Goal: Information Seeking & Learning: Learn about a topic

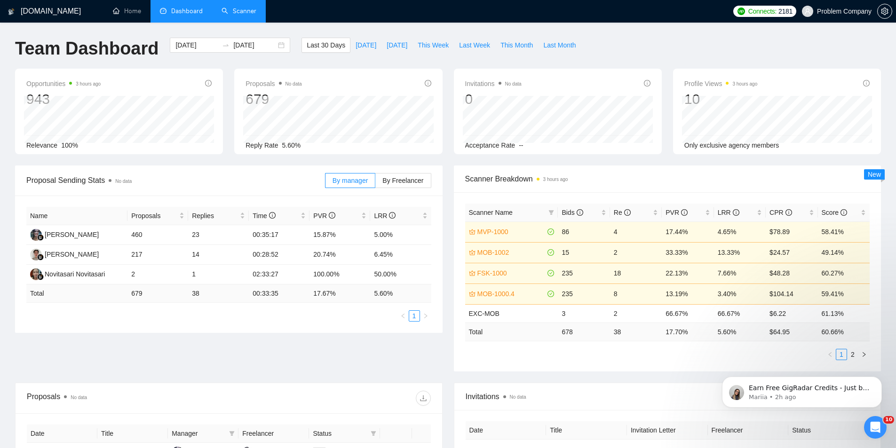
click at [246, 8] on link "Scanner" at bounding box center [239, 11] width 35 height 8
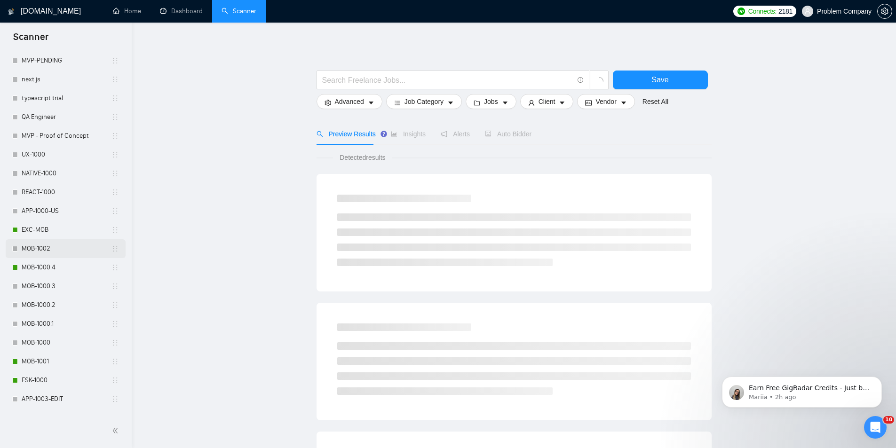
scroll to position [396, 0]
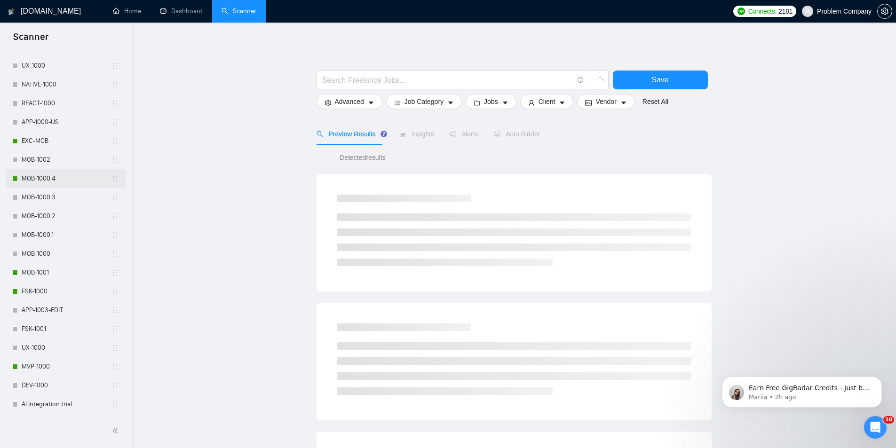
click at [47, 177] on link "MOB-1000.4" at bounding box center [67, 178] width 90 height 19
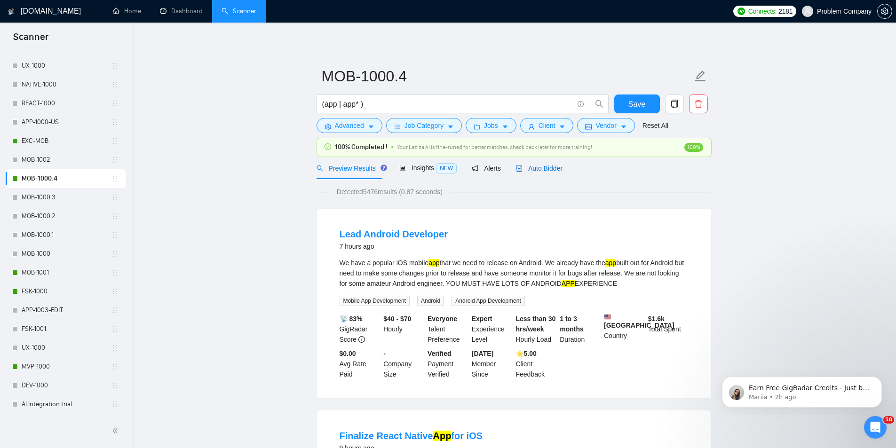
click at [543, 172] on span "Auto Bidder" at bounding box center [539, 169] width 47 height 8
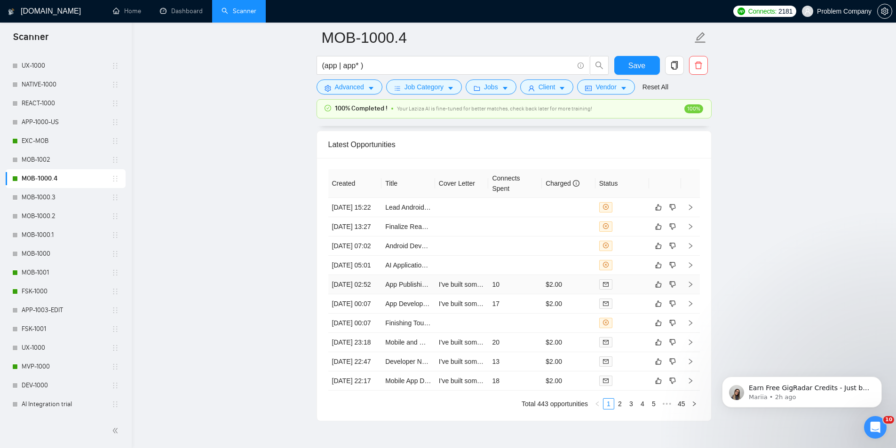
scroll to position [2292, 0]
click at [364, 219] on td "[DATE] 15:22" at bounding box center [355, 209] width 54 height 19
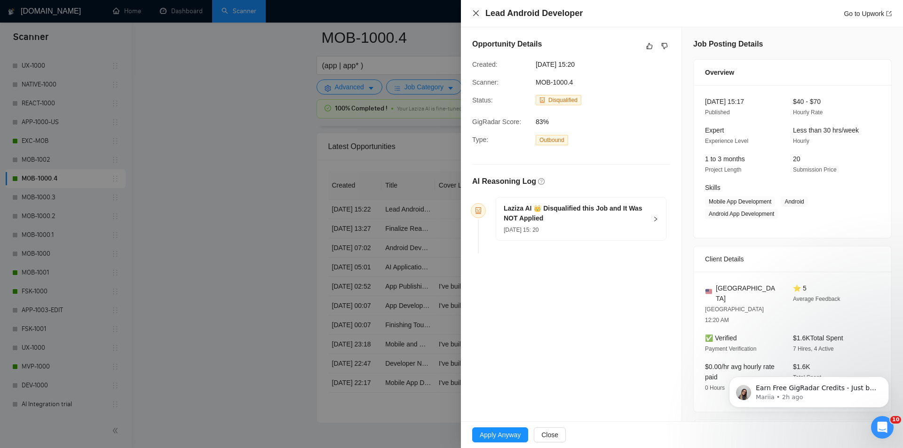
click at [475, 12] on icon "close" at bounding box center [476, 13] width 8 height 8
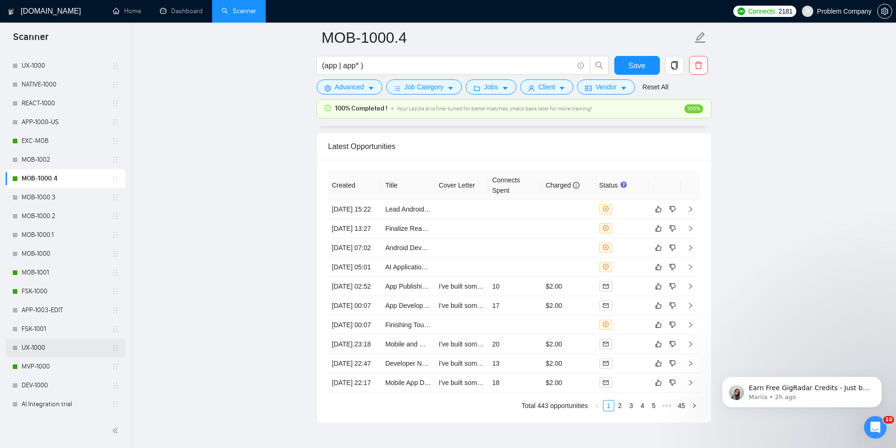
drag, startPoint x: 40, startPoint y: 363, endPoint x: 70, endPoint y: 355, distance: 31.6
click at [40, 363] on link "MVP-1000" at bounding box center [67, 366] width 90 height 19
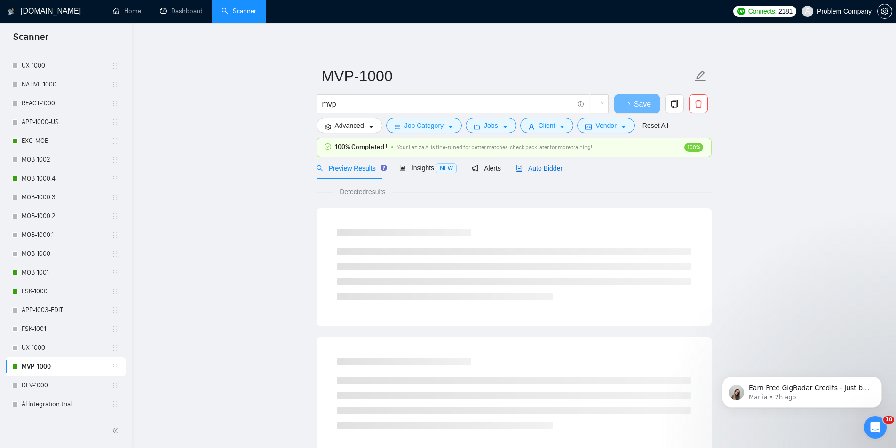
click at [551, 165] on span "Auto Bidder" at bounding box center [539, 169] width 47 height 8
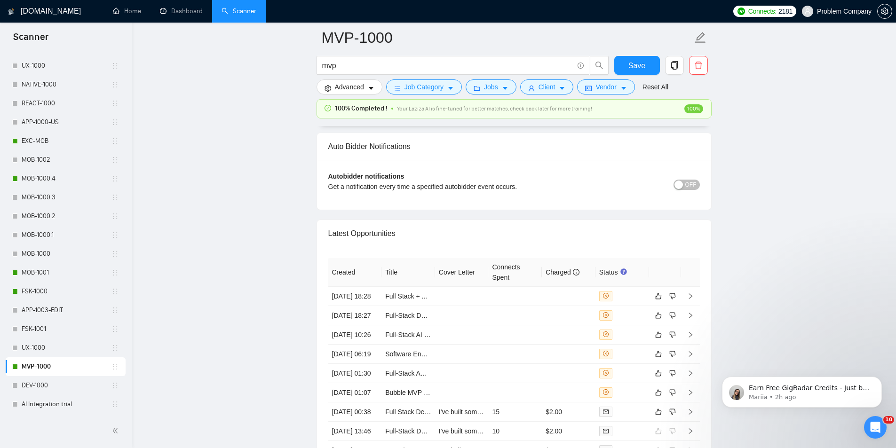
scroll to position [2210, 0]
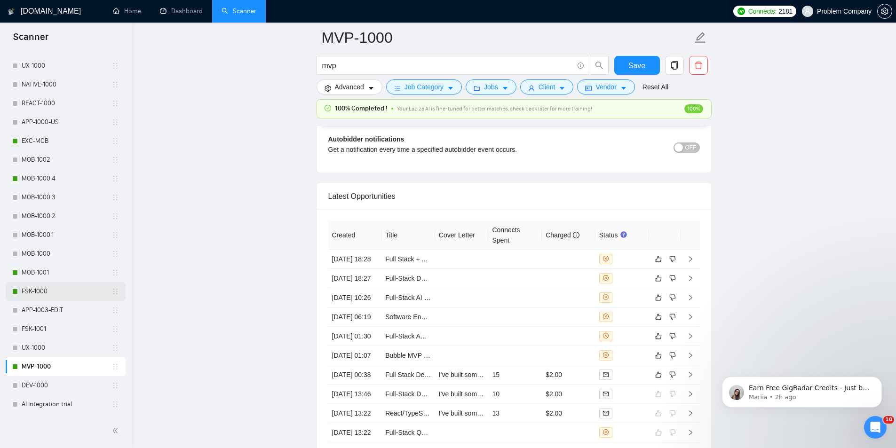
click at [46, 293] on link "FSK-1000" at bounding box center [67, 291] width 90 height 19
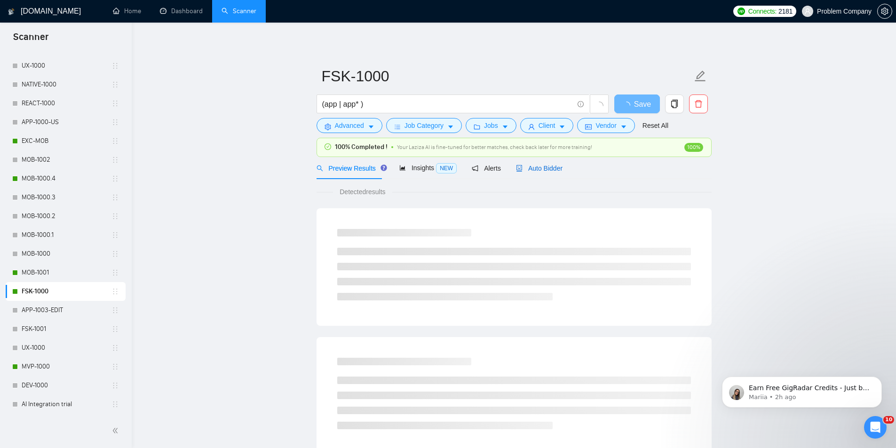
click at [538, 168] on span "Auto Bidder" at bounding box center [539, 169] width 47 height 8
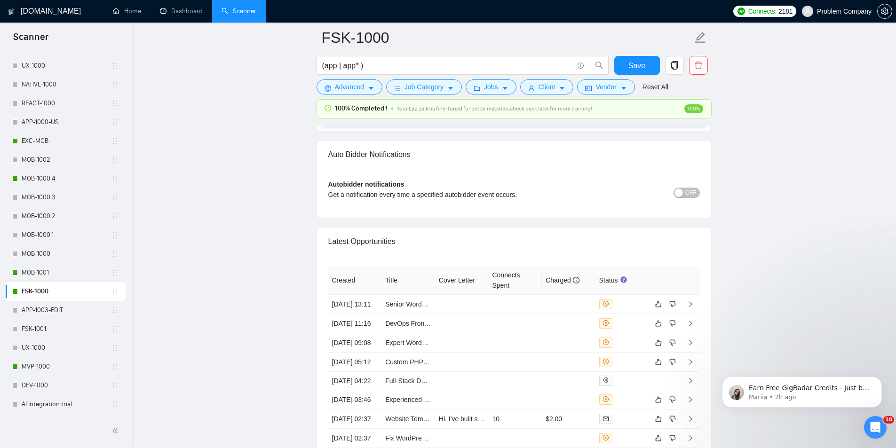
scroll to position [2257, 0]
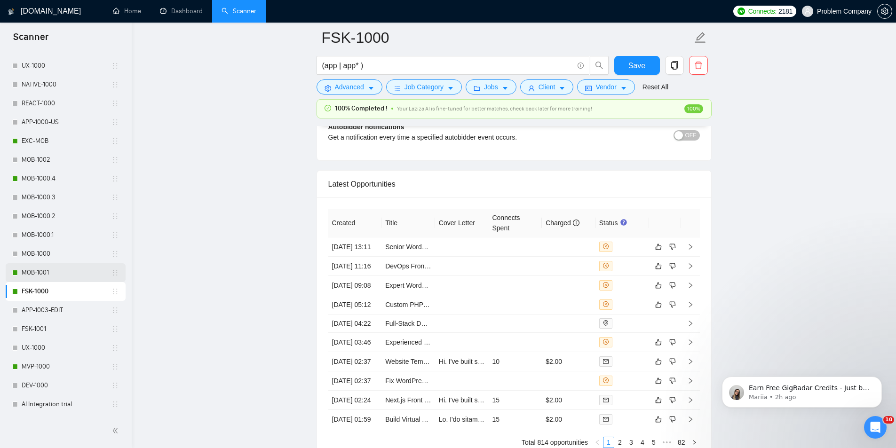
click at [48, 269] on link "MOB-1001" at bounding box center [67, 272] width 90 height 19
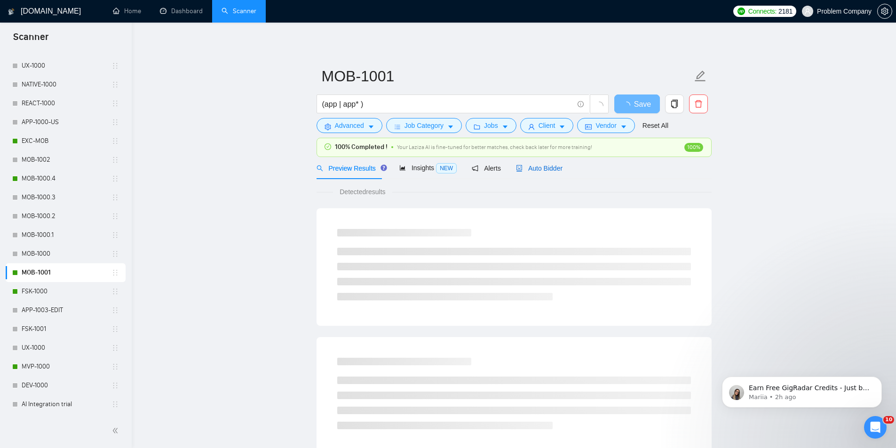
click at [541, 168] on span "Auto Bidder" at bounding box center [539, 169] width 47 height 8
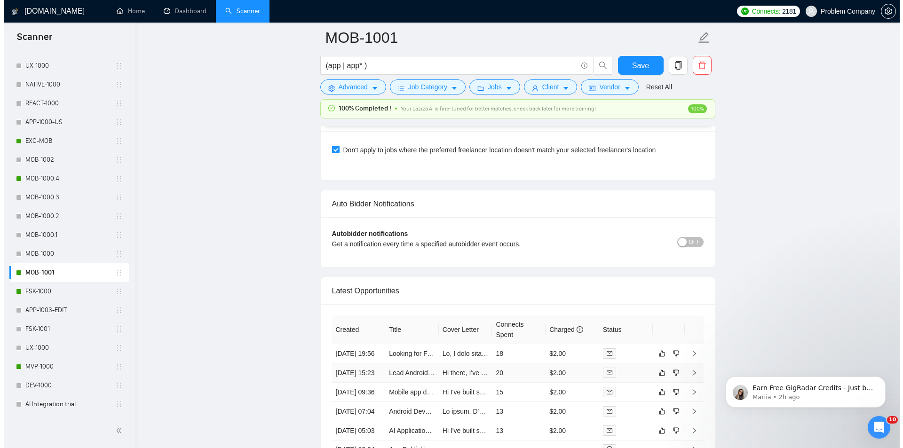
scroll to position [2304, 0]
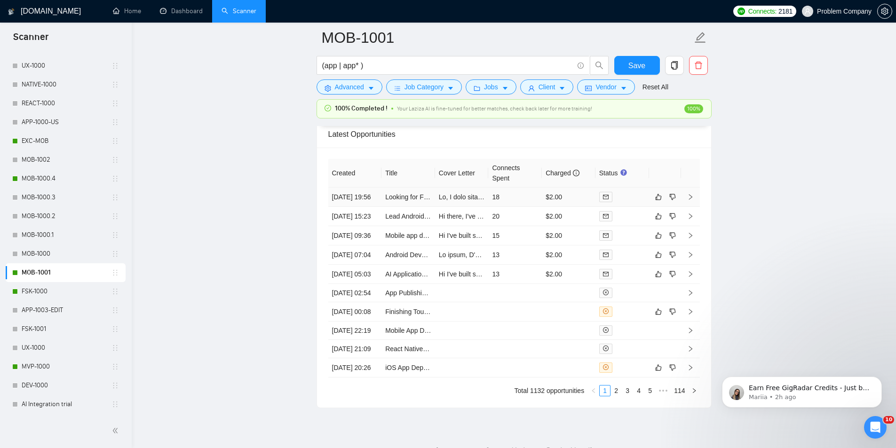
click at [372, 207] on td "[DATE] 19:56" at bounding box center [355, 197] width 54 height 19
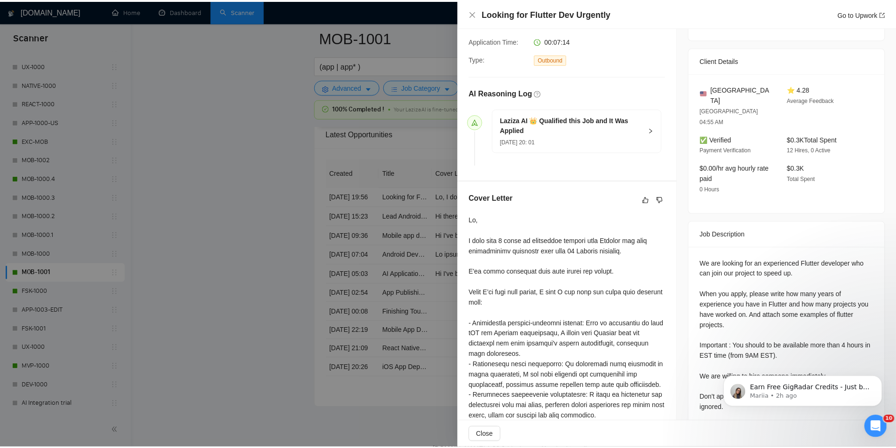
scroll to position [188, 0]
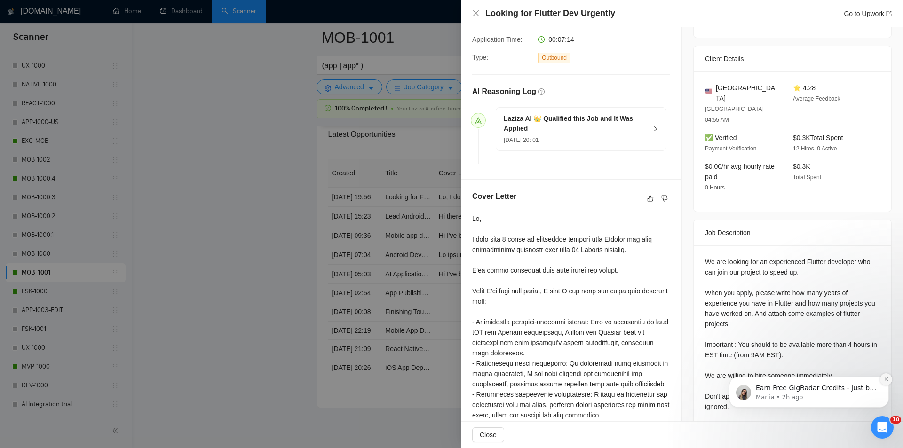
click at [885, 379] on icon "Dismiss notification" at bounding box center [886, 379] width 5 height 5
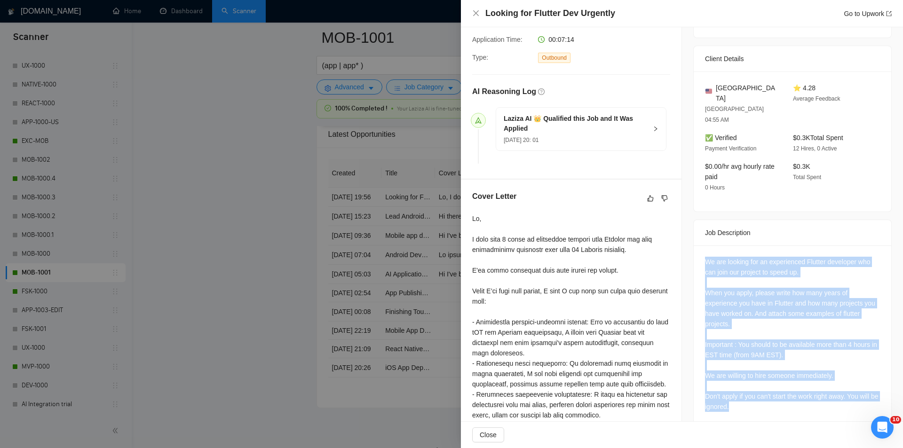
drag, startPoint x: 702, startPoint y: 236, endPoint x: 772, endPoint y: 388, distance: 167.1
click at [772, 388] on div "We are looking for an experienced Flutter developer who can join our project to…" at bounding box center [793, 336] width 198 height 182
copy div "We are looking for an experienced Flutter developer who can join our project to…"
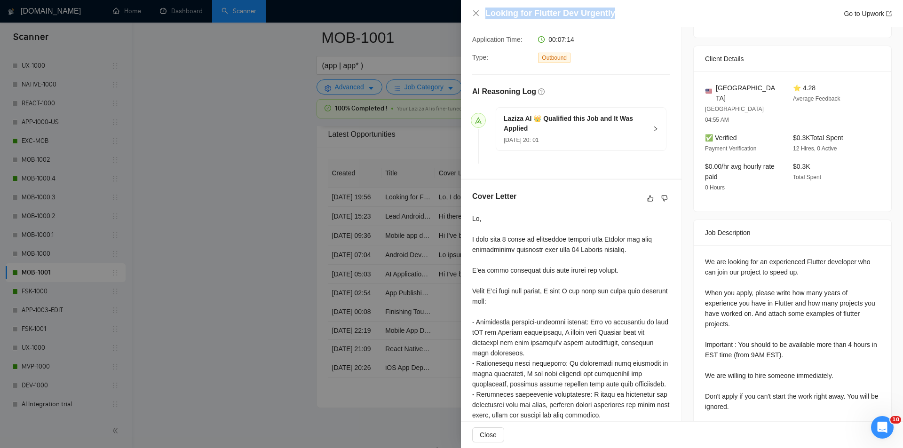
drag, startPoint x: 598, startPoint y: 15, endPoint x: 483, endPoint y: 21, distance: 115.4
click at [483, 21] on div "Looking for Flutter Dev Urgently Go to Upwork" at bounding box center [682, 13] width 442 height 27
copy h4 "Looking for Flutter Dev Urgently"
click at [475, 12] on icon "close" at bounding box center [476, 13] width 6 height 6
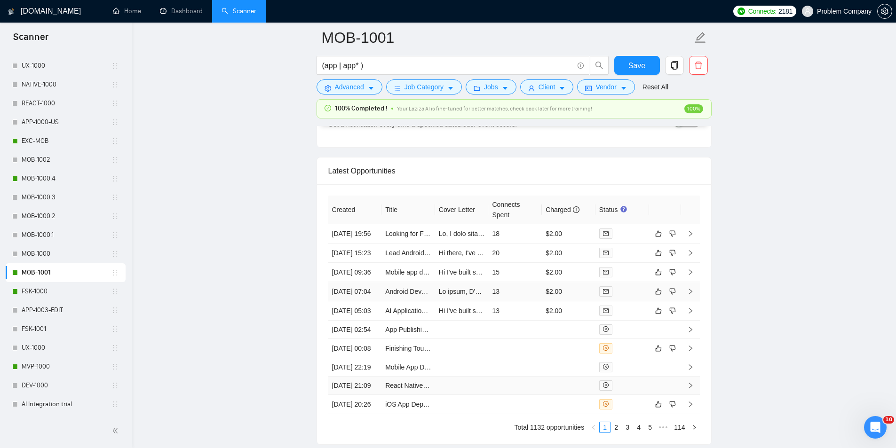
scroll to position [2257, 0]
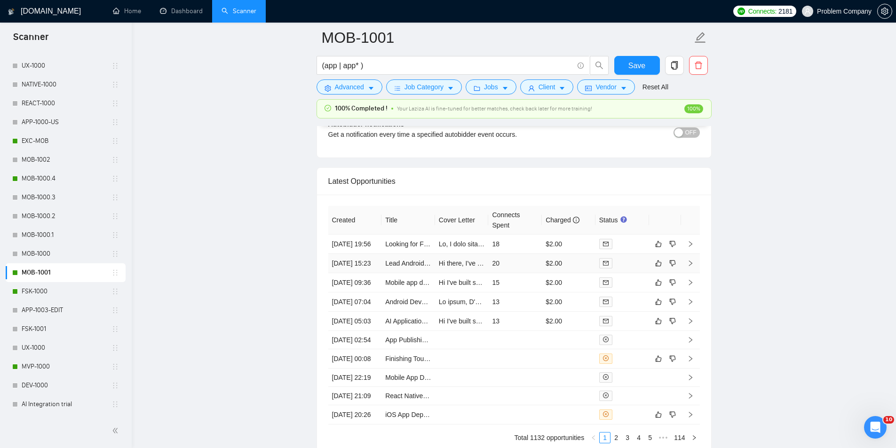
click at [368, 273] on td "[DATE] 15:23" at bounding box center [355, 263] width 54 height 19
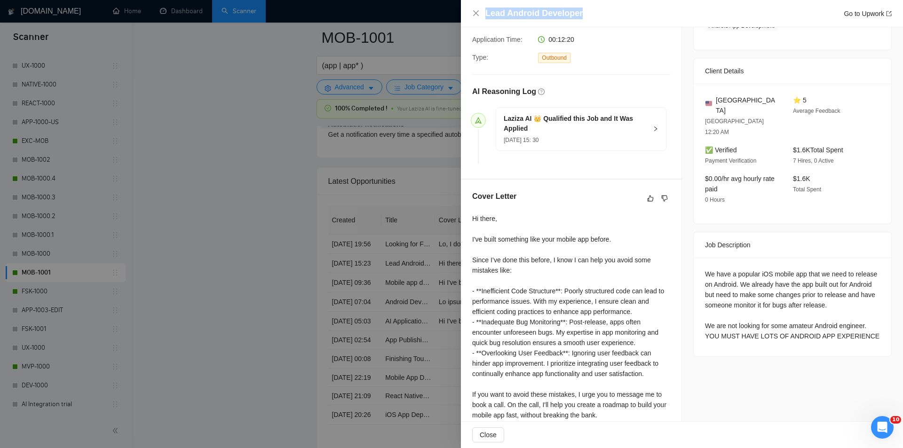
drag, startPoint x: 585, startPoint y: 8, endPoint x: 514, endPoint y: 2, distance: 71.7
click at [514, 2] on div "Lead Android Developer Go to Upwork" at bounding box center [682, 13] width 442 height 27
copy h4 "Lead Android Developer"
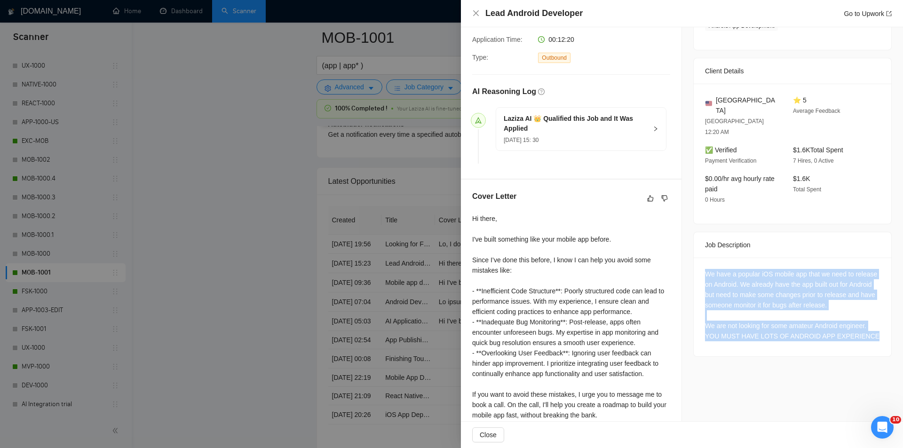
drag, startPoint x: 698, startPoint y: 245, endPoint x: 865, endPoint y: 310, distance: 179.1
click at [865, 310] on div "We have a popular iOS mobile app that we need to release on Android. We already…" at bounding box center [793, 307] width 198 height 99
copy div "We have a popular iOS mobile app that we need to release on Android. We already…"
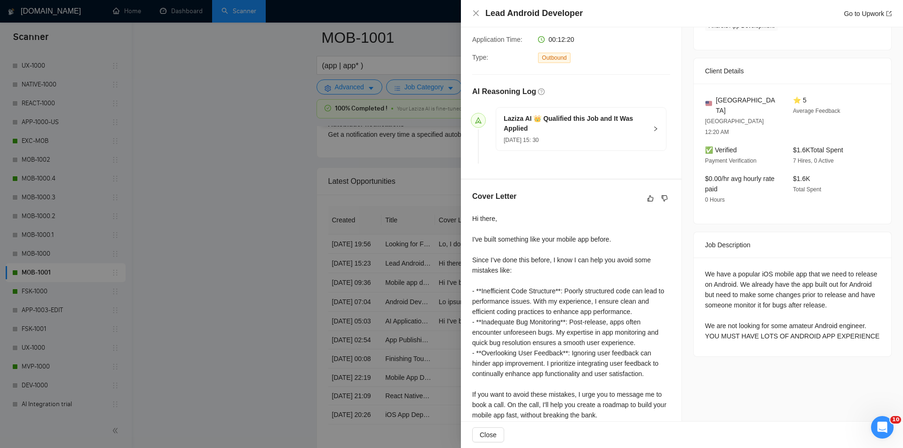
click at [480, 13] on div "Lead Android Developer Go to Upwork" at bounding box center [681, 14] width 419 height 12
click at [476, 15] on icon "close" at bounding box center [476, 13] width 8 height 8
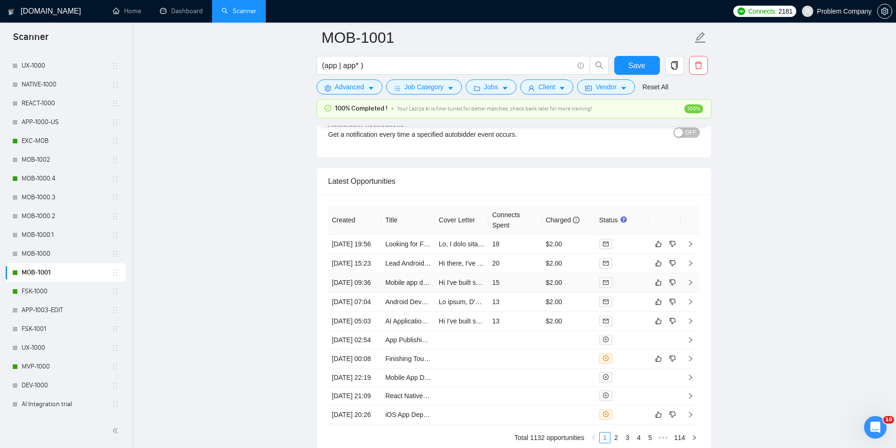
click at [372, 293] on td "[DATE] 09:36" at bounding box center [355, 282] width 54 height 19
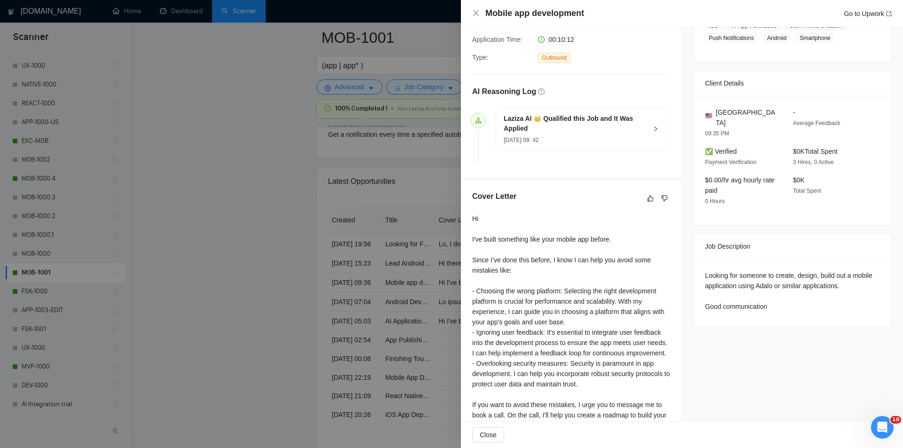
click at [473, 9] on div "Mobile app development Go to Upwork" at bounding box center [681, 14] width 419 height 12
click at [477, 13] on icon "close" at bounding box center [476, 13] width 8 height 8
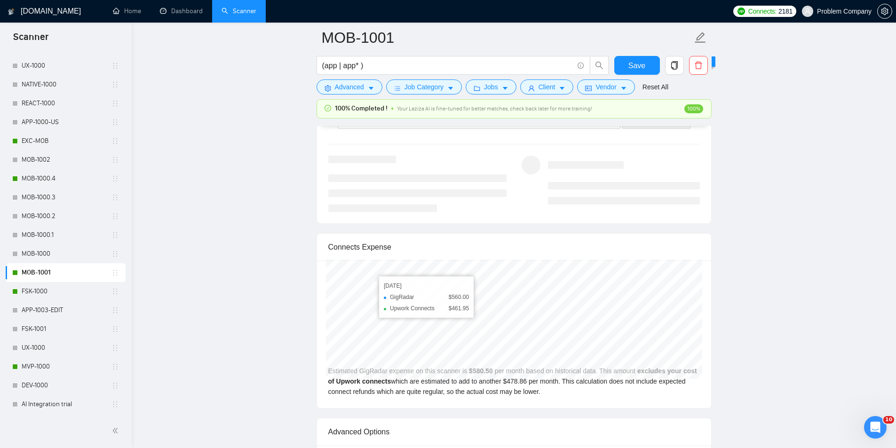
scroll to position [1822, 0]
